Goal: Task Accomplishment & Management: Use online tool/utility

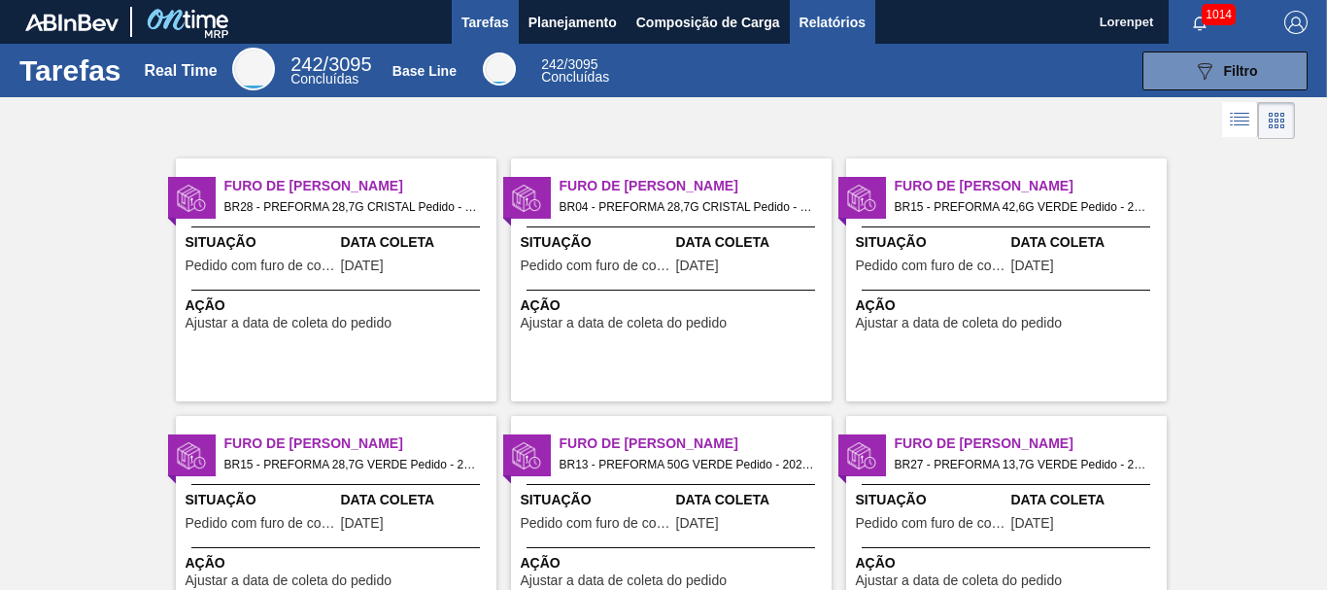
click at [827, 17] on span "Relatórios" at bounding box center [833, 22] width 66 height 23
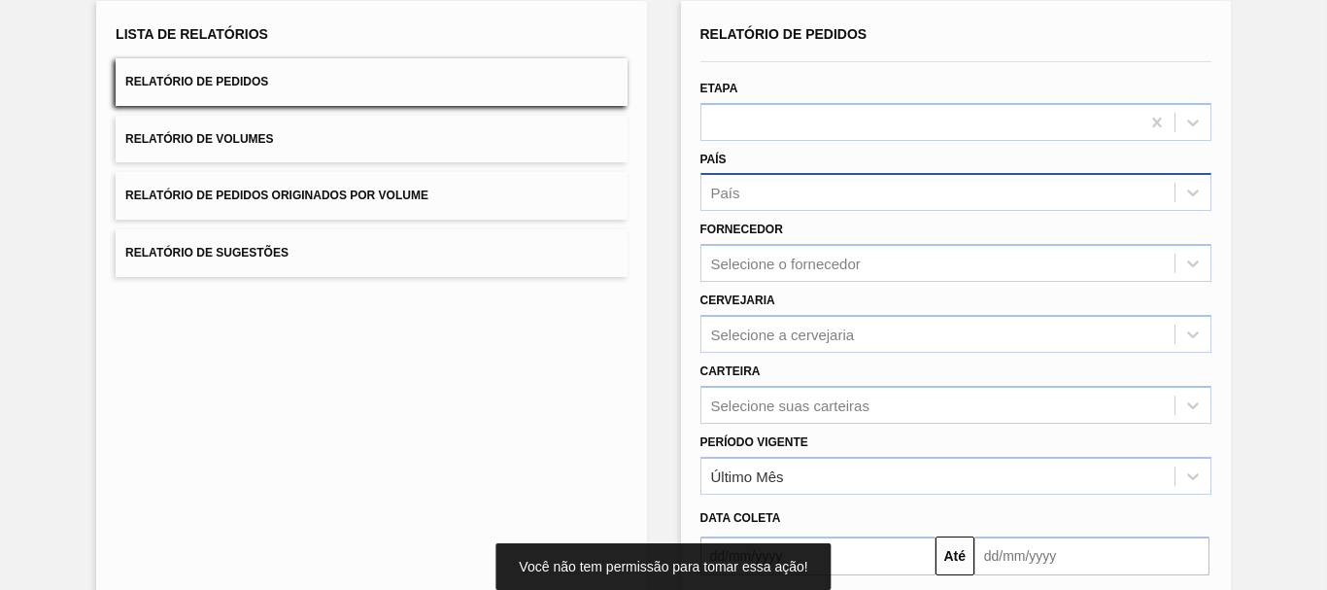
scroll to position [310, 0]
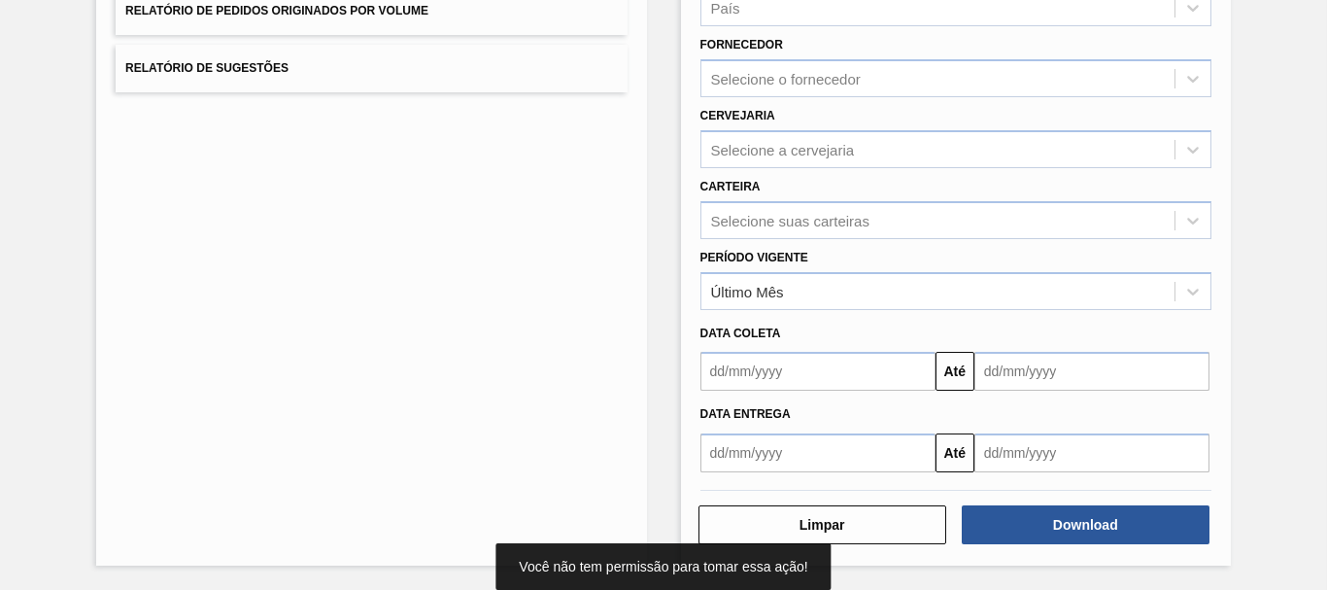
drag, startPoint x: 751, startPoint y: 363, endPoint x: 761, endPoint y: 362, distance: 9.8
click at [753, 363] on input "text" at bounding box center [818, 371] width 235 height 39
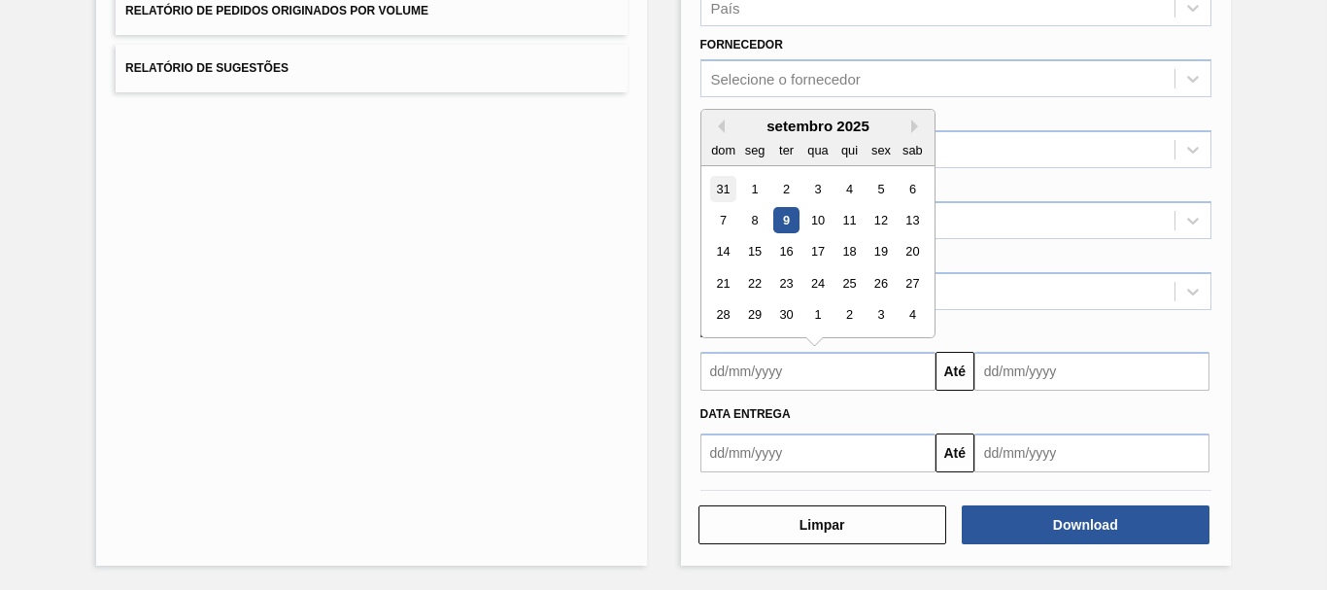
click at [720, 188] on div "31" at bounding box center [723, 189] width 26 height 26
type input "[DATE]"
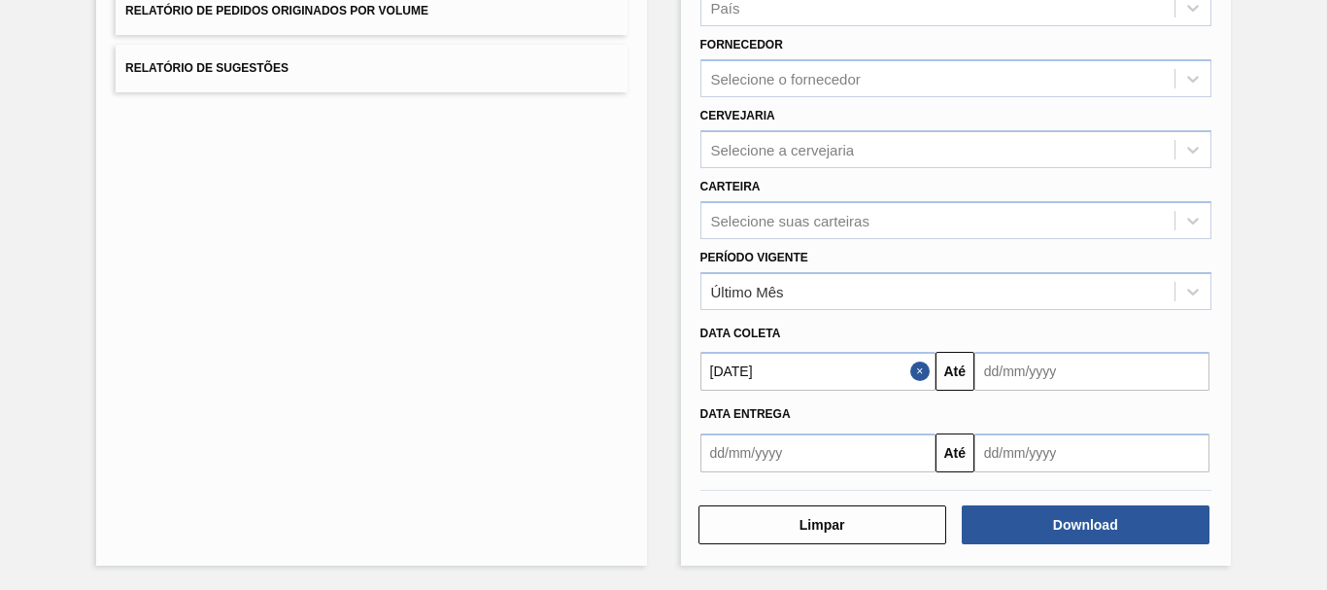
click at [1026, 373] on input "text" at bounding box center [1091, 371] width 235 height 39
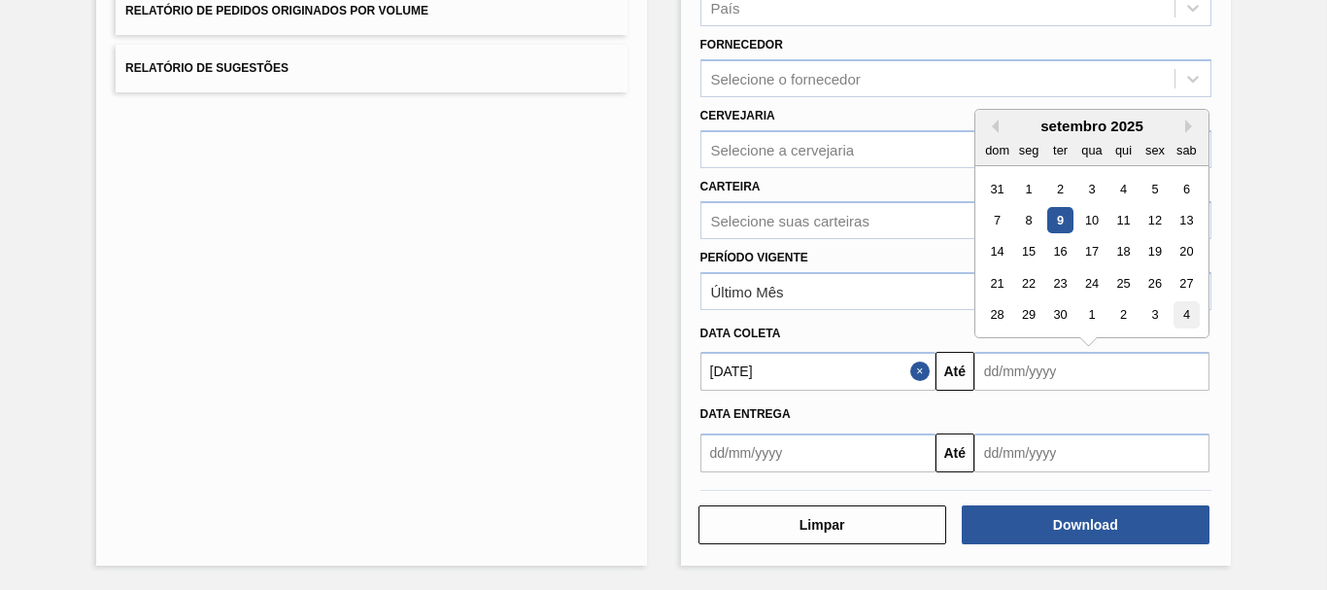
click at [1185, 312] on div "4" at bounding box center [1187, 315] width 26 height 26
type input "[DATE]"
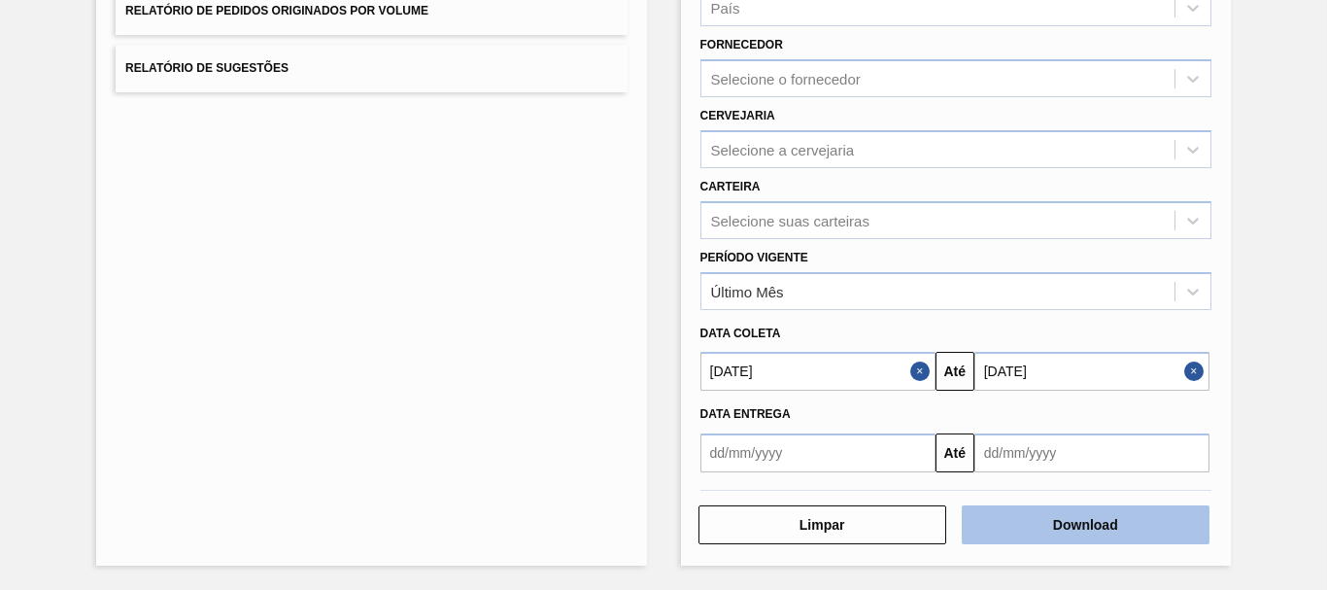
click at [1098, 523] on button "Download" at bounding box center [1086, 524] width 248 height 39
